Goal: Transaction & Acquisition: Purchase product/service

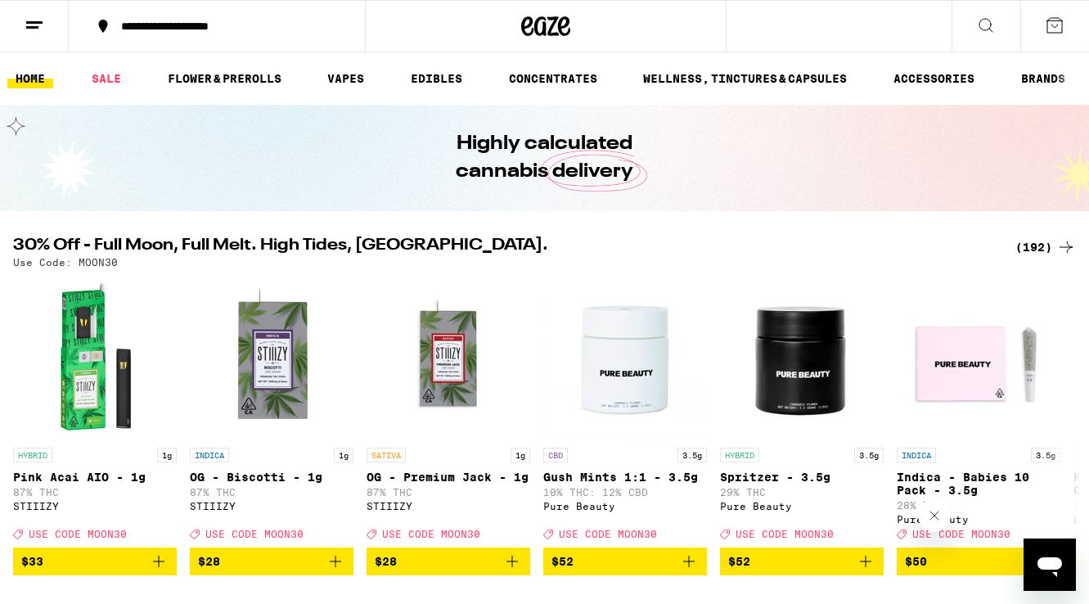
click at [1034, 249] on div "(192)" at bounding box center [1045, 247] width 61 height 20
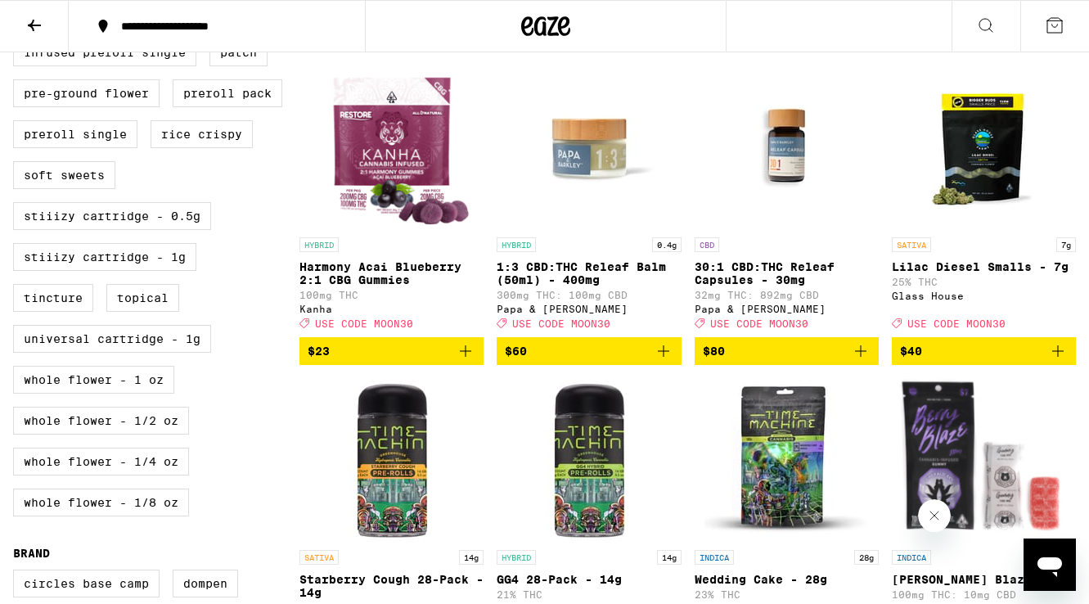
scroll to position [285, 0]
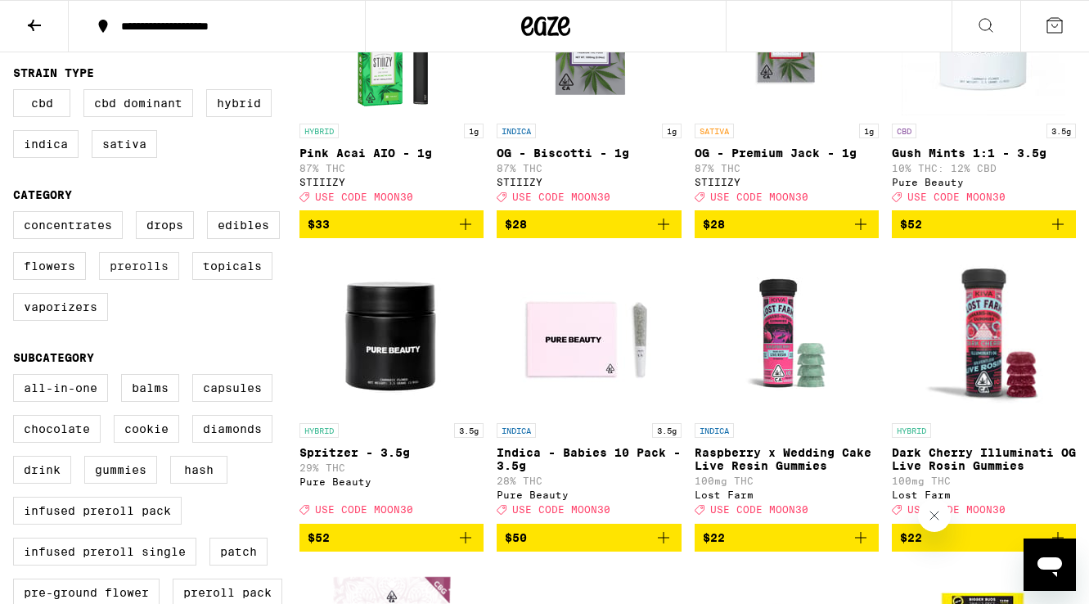
click at [132, 280] on label "Prerolls" at bounding box center [139, 266] width 80 height 28
click at [17, 214] on input "Prerolls" at bounding box center [16, 213] width 1 height 1
checkbox input "true"
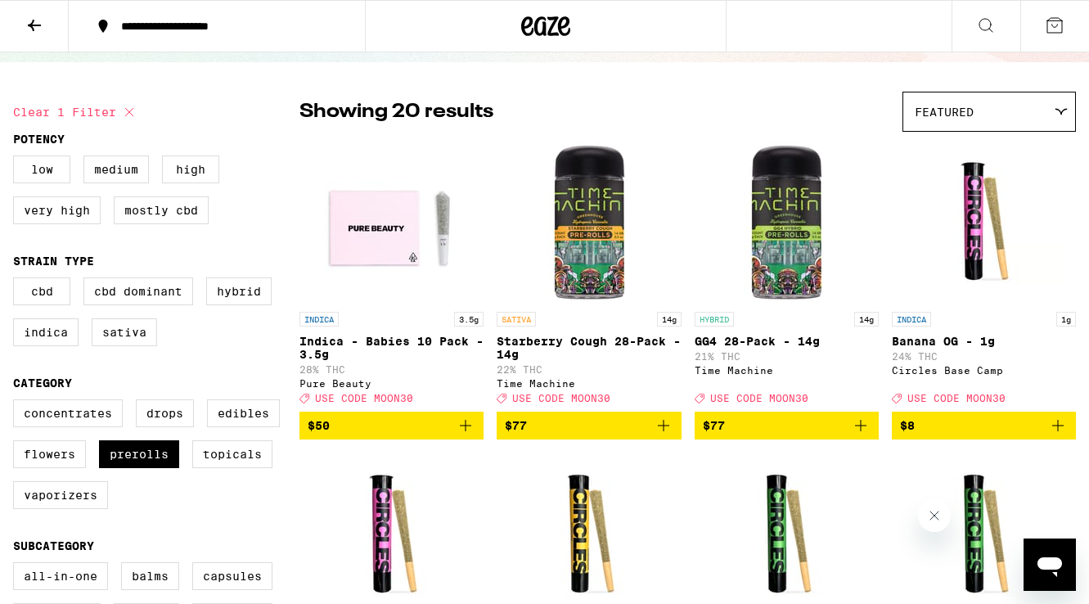
scroll to position [99, 0]
